Goal: Learn about a topic

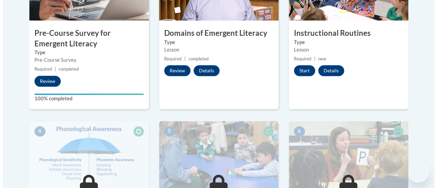
scroll to position [279, 0]
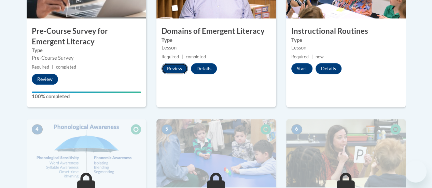
click at [176, 70] on button "Review" at bounding box center [175, 68] width 26 height 11
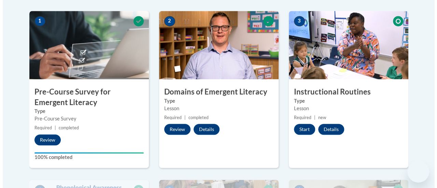
scroll to position [215, 0]
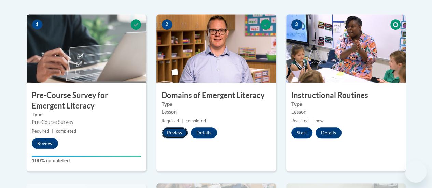
click at [175, 127] on button "Review" at bounding box center [175, 132] width 26 height 11
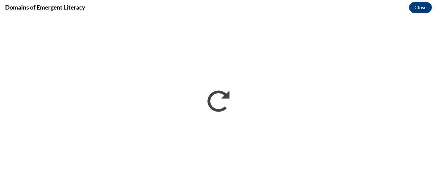
scroll to position [0, 0]
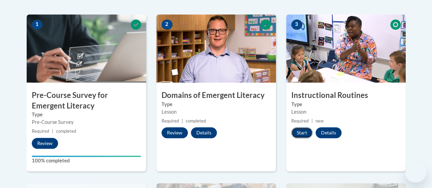
click at [299, 127] on button "Start" at bounding box center [301, 132] width 21 height 11
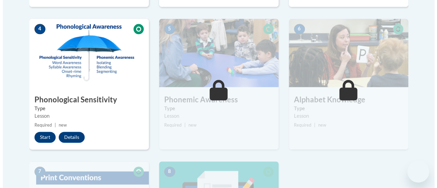
scroll to position [381, 0]
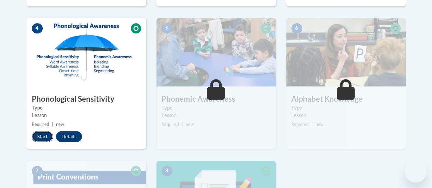
click at [38, 134] on button "Start" at bounding box center [42, 136] width 21 height 11
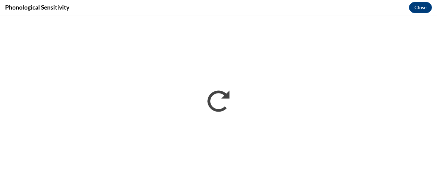
scroll to position [0, 0]
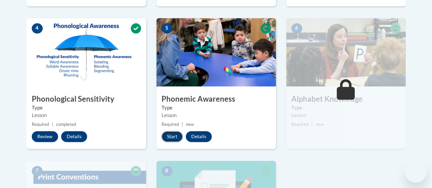
click at [176, 138] on button "Start" at bounding box center [172, 136] width 21 height 11
